Goal: Leave review/rating: Leave review/rating

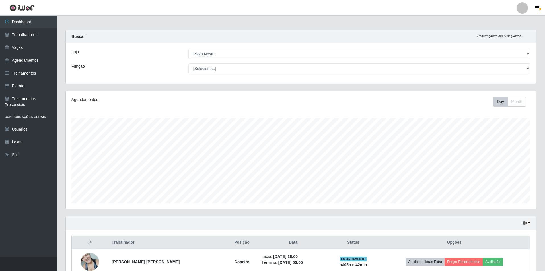
select select "337"
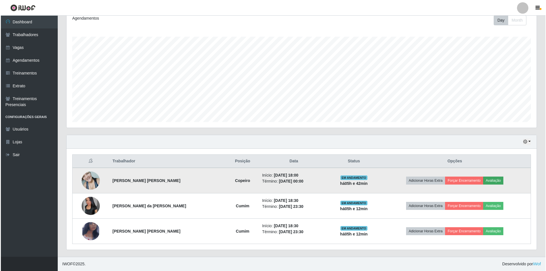
scroll to position [118, 470]
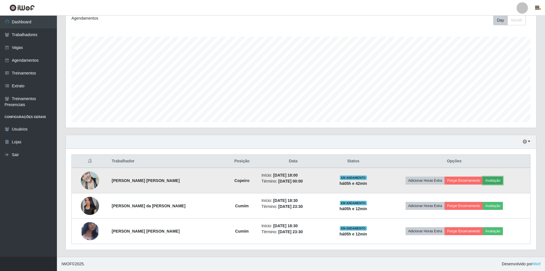
click at [495, 179] on button "Avaliação" at bounding box center [492, 181] width 20 height 8
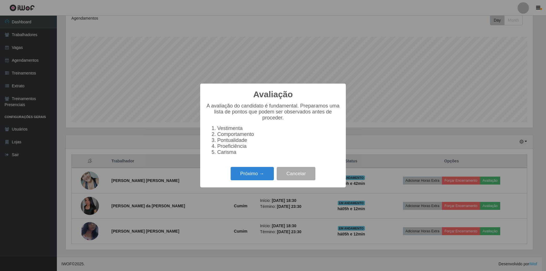
scroll to position [118, 467]
click at [258, 177] on button "Próximo →" at bounding box center [252, 173] width 43 height 13
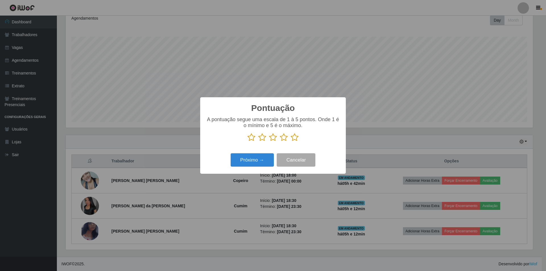
scroll to position [284320, 283971]
click at [292, 138] on icon at bounding box center [295, 137] width 8 height 9
click at [291, 142] on input "radio" at bounding box center [291, 142] width 0 height 0
click at [266, 157] on button "Próximo →" at bounding box center [252, 159] width 43 height 13
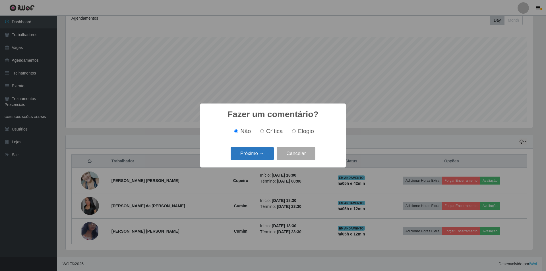
click at [267, 157] on button "Próximo →" at bounding box center [252, 153] width 43 height 13
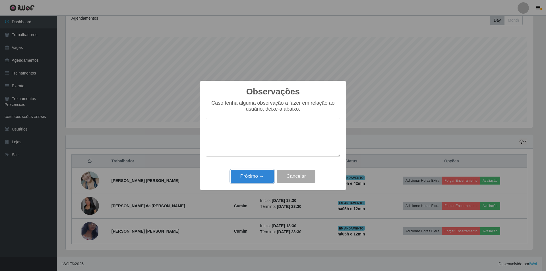
drag, startPoint x: 272, startPoint y: 178, endPoint x: 397, endPoint y: 178, distance: 124.3
click at [287, 180] on div "Próximo → Cancelar" at bounding box center [273, 176] width 134 height 16
click at [249, 176] on button "Próximo →" at bounding box center [252, 176] width 43 height 13
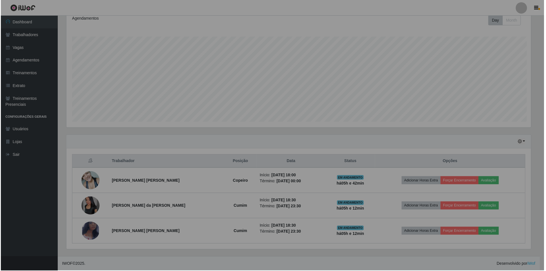
scroll to position [118, 470]
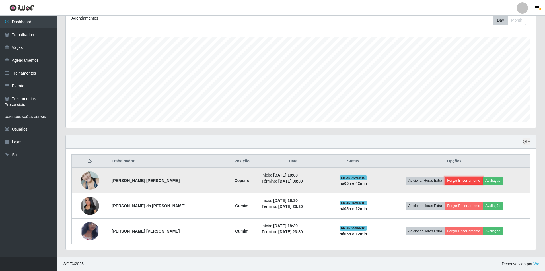
click at [465, 179] on button "Forçar Encerramento" at bounding box center [463, 181] width 38 height 8
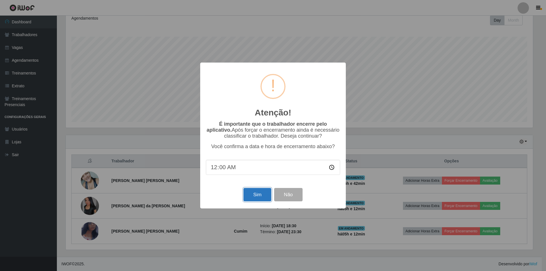
click at [255, 197] on button "Sim" at bounding box center [257, 194] width 28 height 13
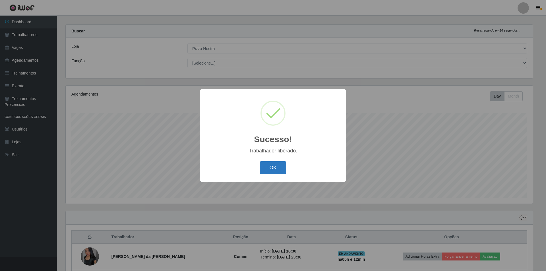
click at [281, 163] on button "OK" at bounding box center [273, 167] width 26 height 13
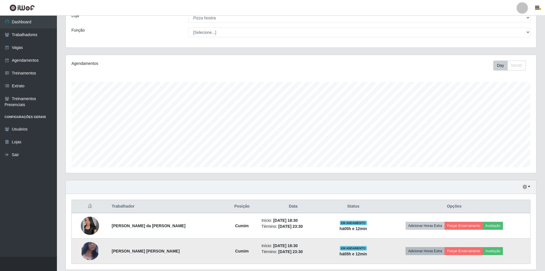
scroll to position [56, 0]
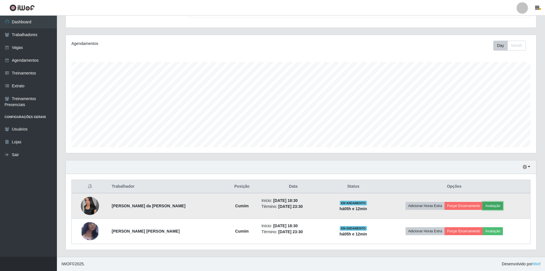
click at [499, 208] on button "Avaliação" at bounding box center [492, 206] width 20 height 8
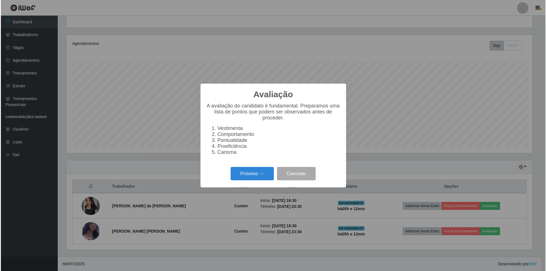
scroll to position [118, 467]
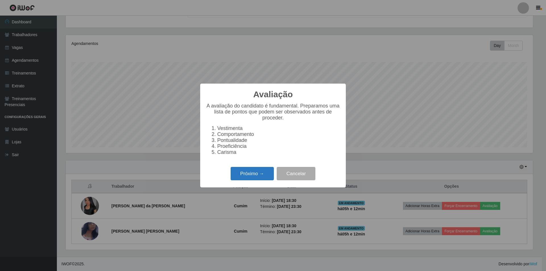
click at [256, 174] on button "Próximo →" at bounding box center [252, 173] width 43 height 13
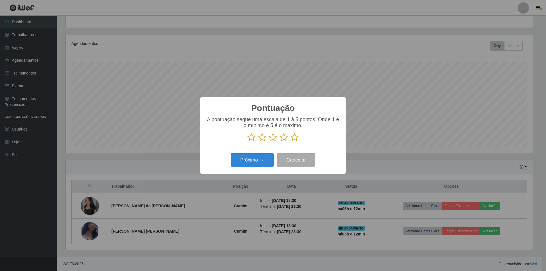
scroll to position [284320, 283971]
click at [294, 138] on icon at bounding box center [295, 137] width 8 height 9
click at [291, 142] on input "radio" at bounding box center [291, 142] width 0 height 0
click at [267, 157] on button "Próximo →" at bounding box center [252, 159] width 43 height 13
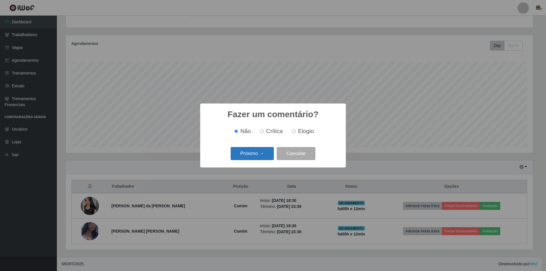
click at [267, 157] on button "Próximo →" at bounding box center [252, 153] width 43 height 13
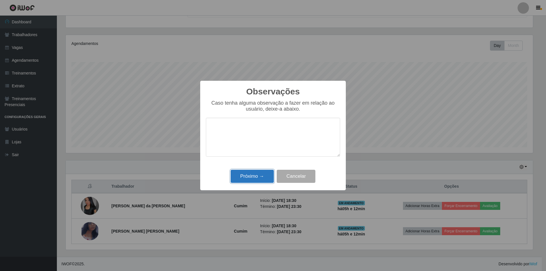
click at [266, 180] on button "Próximo →" at bounding box center [252, 176] width 43 height 13
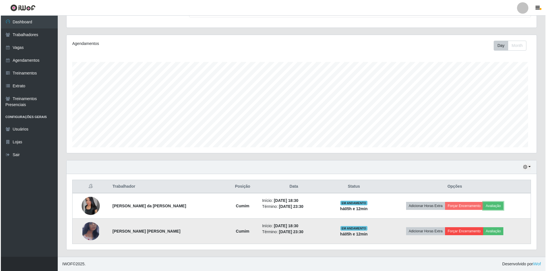
scroll to position [118, 470]
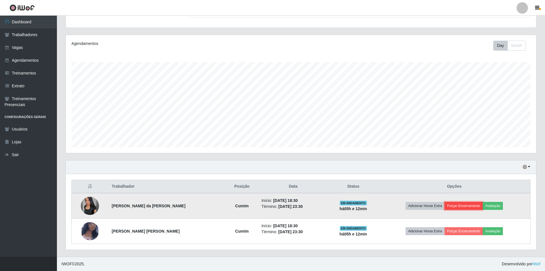
click at [469, 203] on button "Forçar Encerramento" at bounding box center [463, 206] width 38 height 8
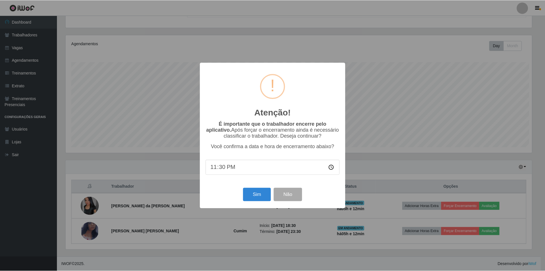
scroll to position [118, 467]
click at [267, 191] on button "Sim" at bounding box center [257, 194] width 28 height 13
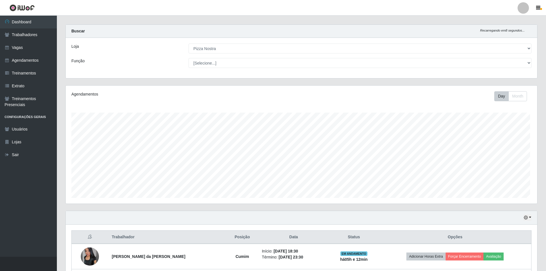
scroll to position [0, 0]
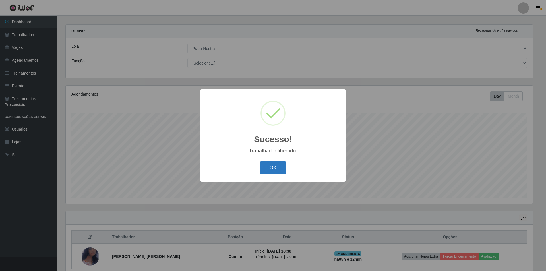
drag, startPoint x: 258, startPoint y: 168, endPoint x: 261, endPoint y: 167, distance: 3.5
click at [260, 167] on div "OK Cancel" at bounding box center [273, 168] width 134 height 16
click at [272, 170] on button "OK" at bounding box center [273, 167] width 26 height 13
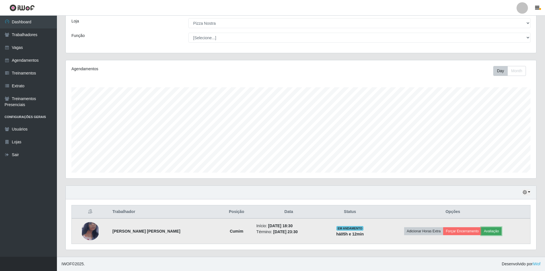
click at [490, 232] on button "Avaliação" at bounding box center [491, 231] width 20 height 8
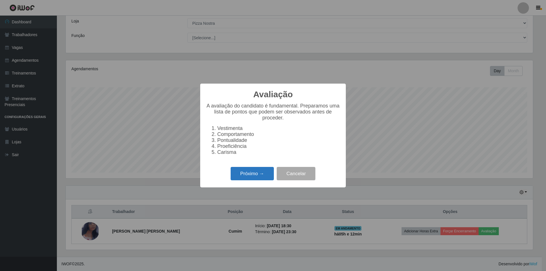
click at [266, 174] on button "Próximo →" at bounding box center [252, 173] width 43 height 13
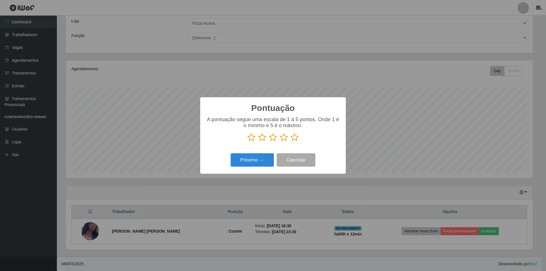
click at [294, 140] on icon at bounding box center [295, 137] width 8 height 9
click at [291, 142] on input "radio" at bounding box center [291, 142] width 0 height 0
click at [241, 158] on button "Próximo →" at bounding box center [252, 159] width 43 height 13
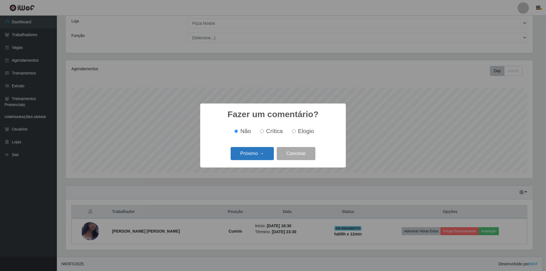
click at [243, 158] on button "Próximo →" at bounding box center [252, 153] width 43 height 13
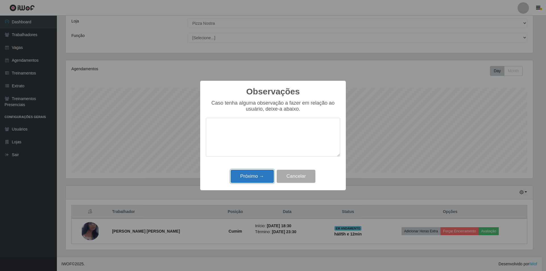
click at [249, 183] on button "Próximo →" at bounding box center [252, 176] width 43 height 13
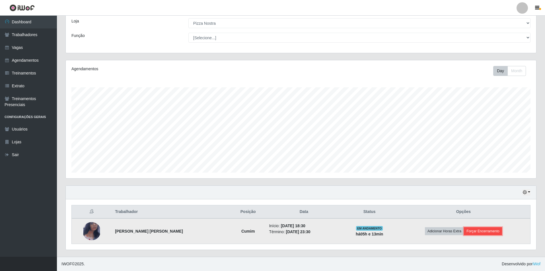
click at [478, 232] on button "Forçar Encerramento" at bounding box center [483, 231] width 38 height 8
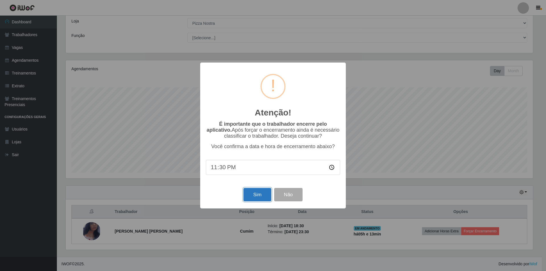
click at [255, 194] on button "Sim" at bounding box center [257, 194] width 28 height 13
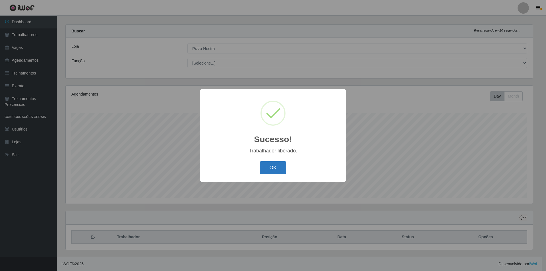
click at [278, 168] on button "OK" at bounding box center [273, 167] width 26 height 13
